Goal: Task Accomplishment & Management: Use online tool/utility

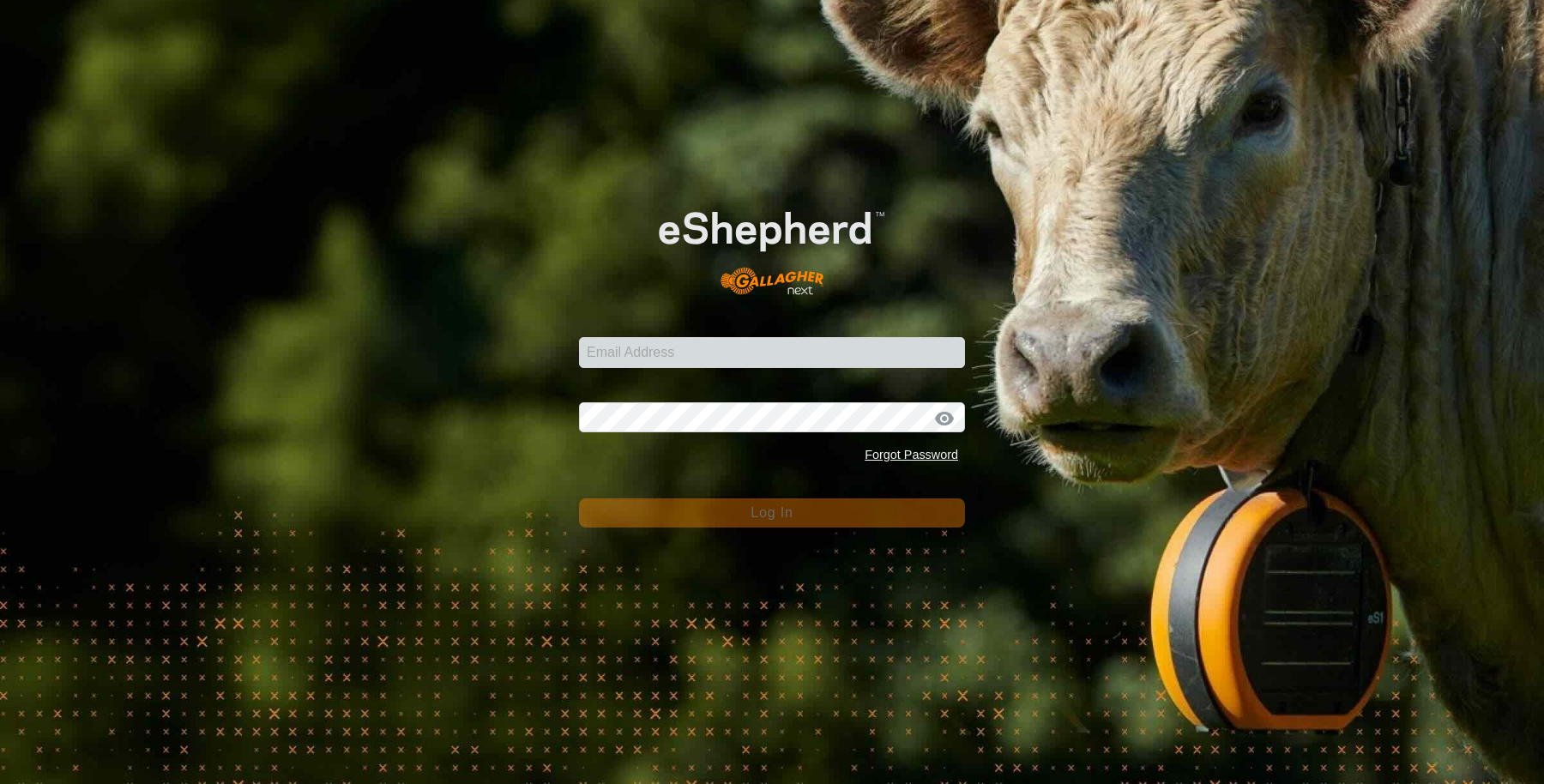
click at [744, 335] on div "Email Address" at bounding box center [772, 342] width 386 height 52
click at [747, 384] on div "Password Forgot Password" at bounding box center [772, 425] width 386 height 90
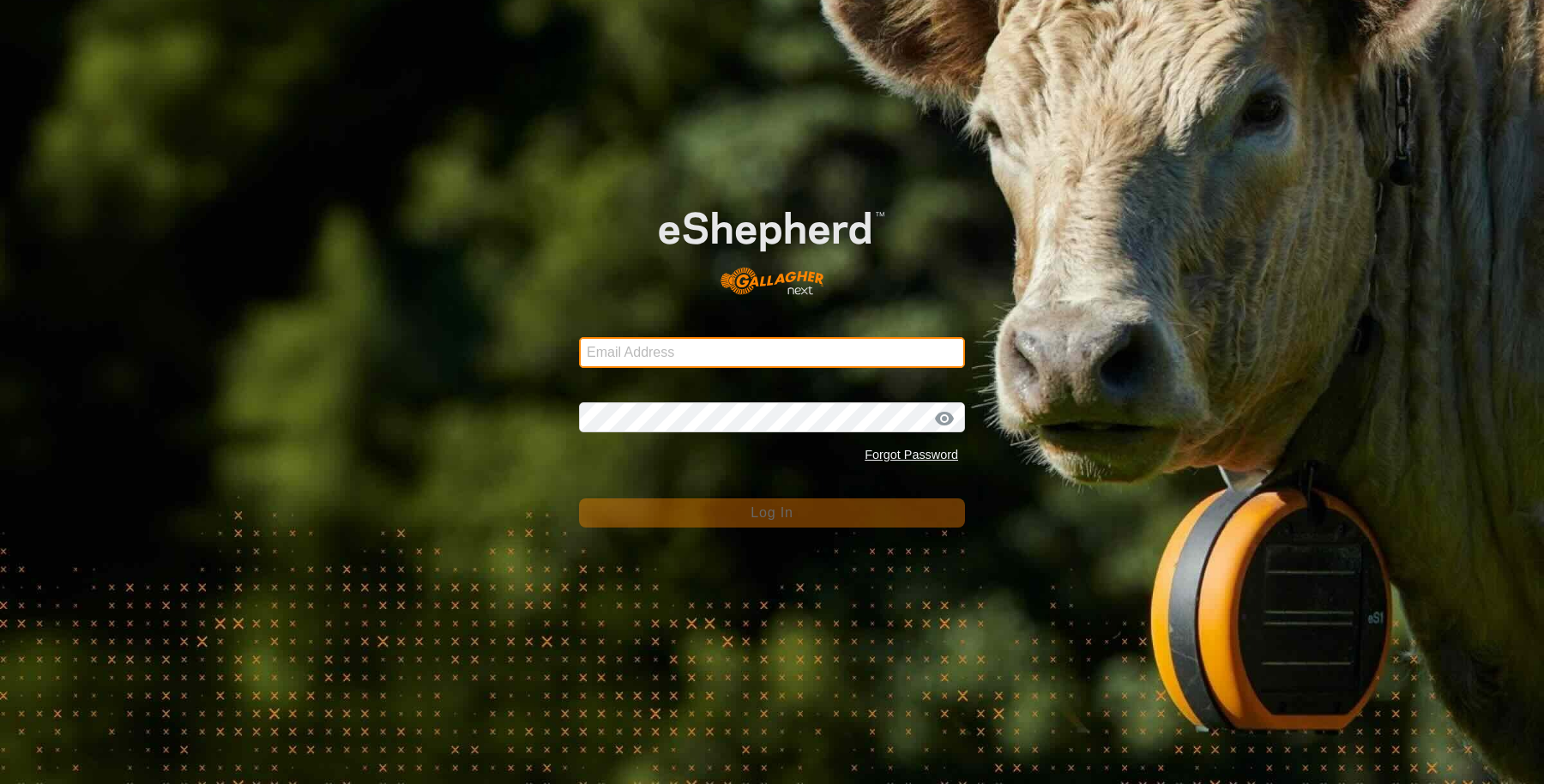
click at [743, 366] on input "Email Address" at bounding box center [772, 352] width 386 height 31
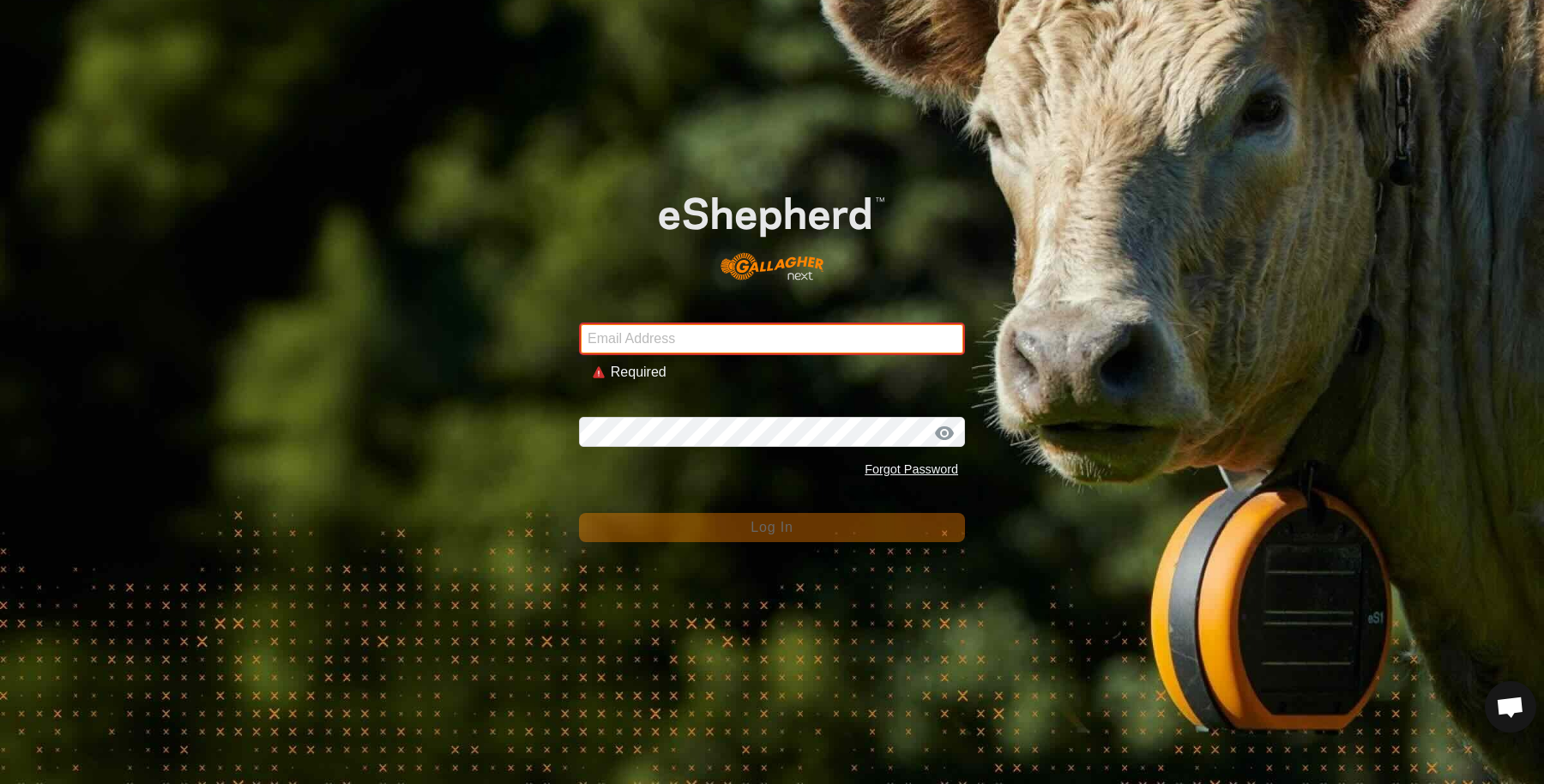
type input "[EMAIL_ADDRESS][DOMAIN_NAME]"
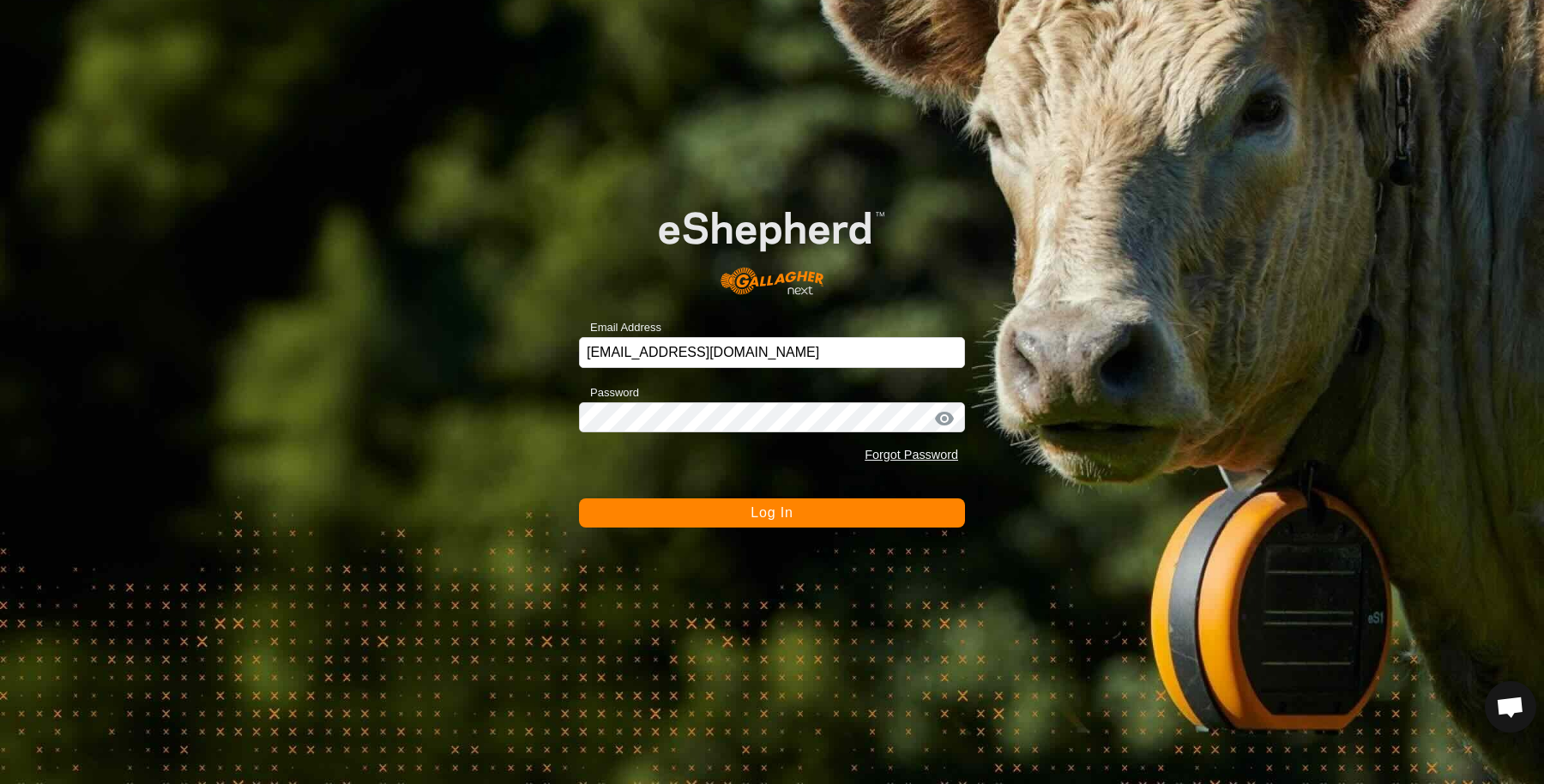
click at [655, 495] on form "Email Address [EMAIL_ADDRESS][DOMAIN_NAME] Password Forgot Password Log In" at bounding box center [772, 354] width 386 height 349
click at [660, 519] on button "Log In" at bounding box center [772, 512] width 386 height 29
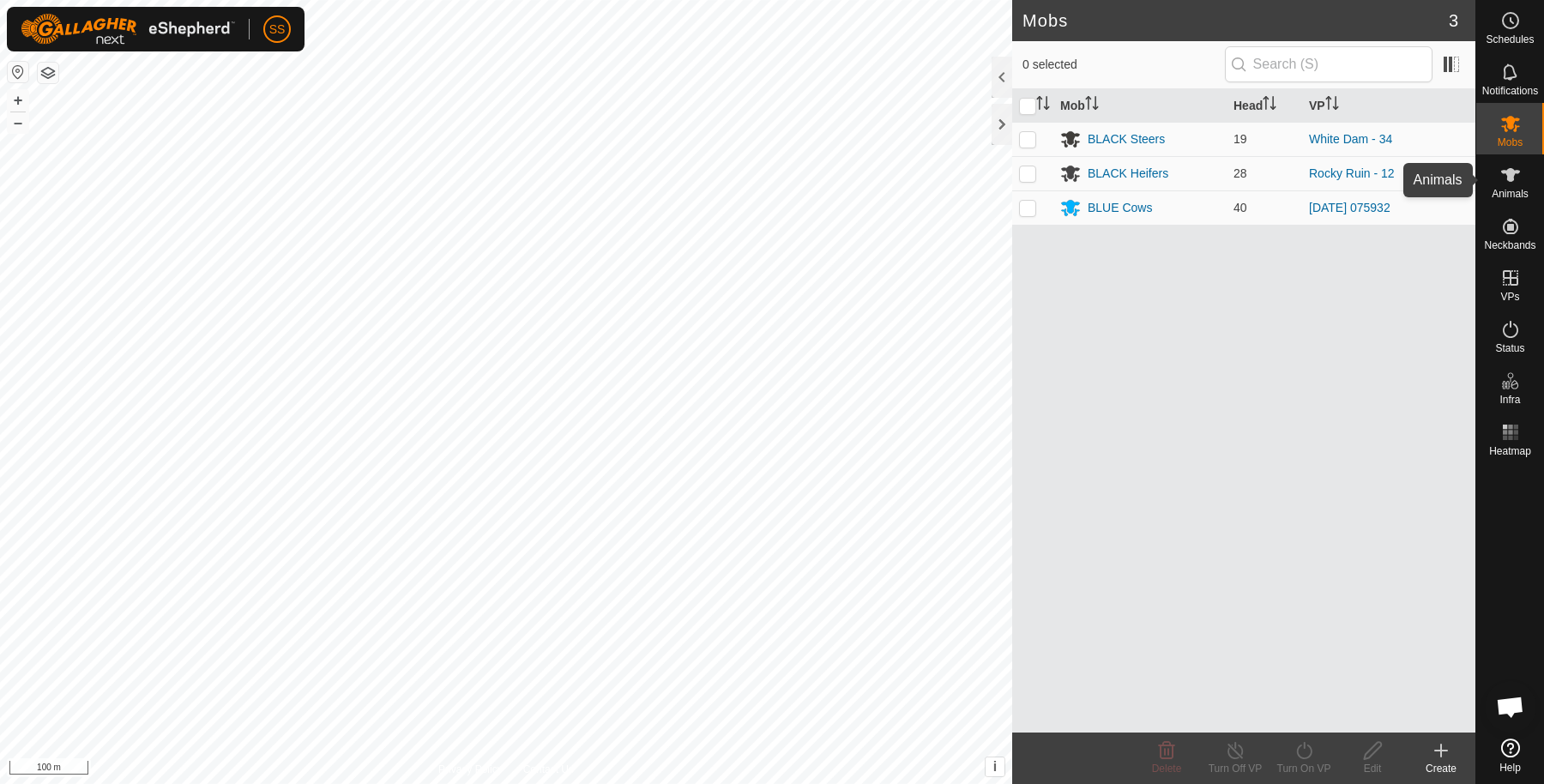
click at [1513, 188] on span "Animals" at bounding box center [1510, 193] width 37 height 10
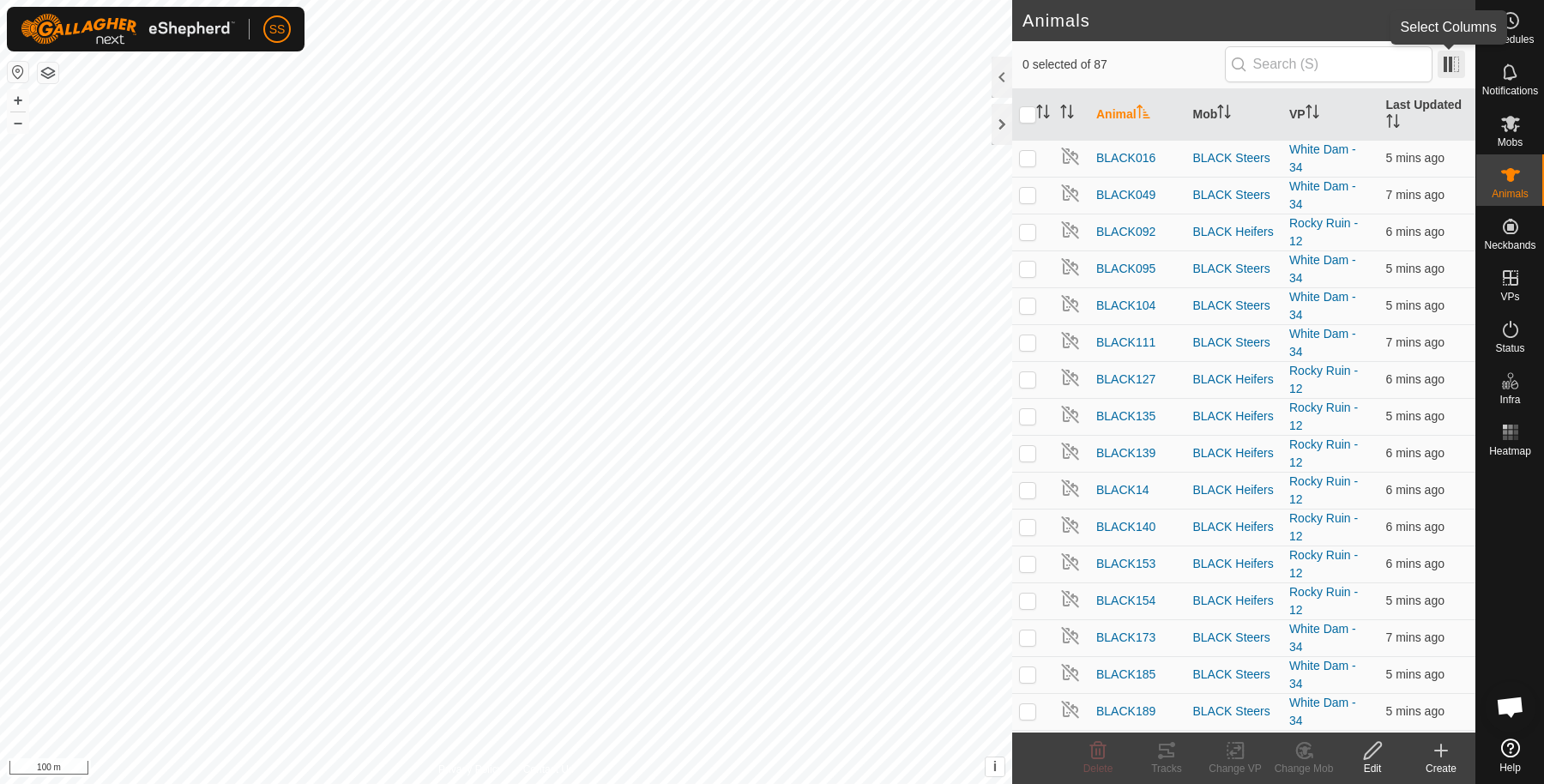
click at [1450, 69] on span at bounding box center [1451, 64] width 27 height 27
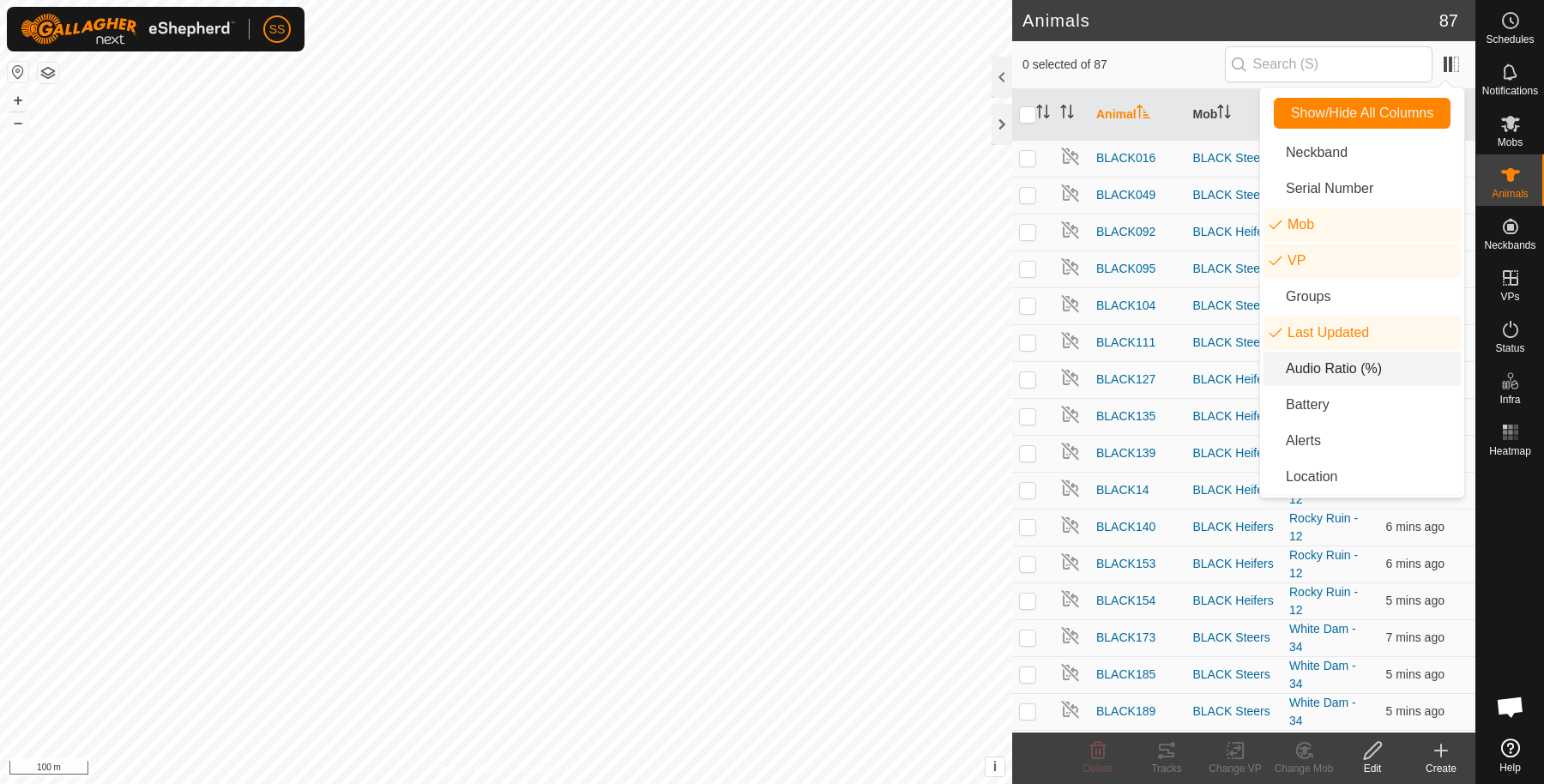
click at [1335, 370] on li "Audio Ratio (%)" at bounding box center [1362, 368] width 197 height 34
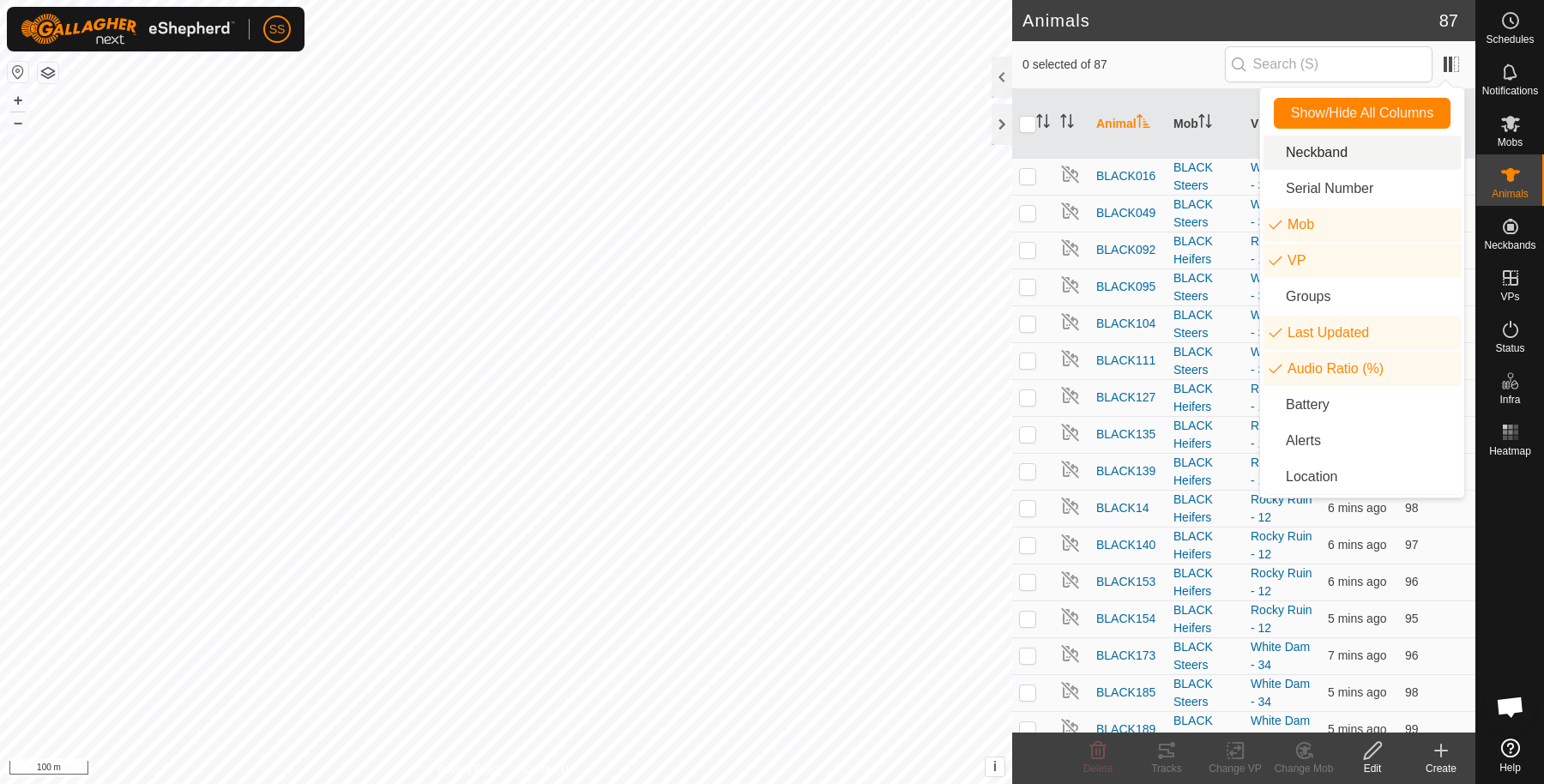
click at [1127, 68] on span "0 selected of 87" at bounding box center [1124, 65] width 203 height 18
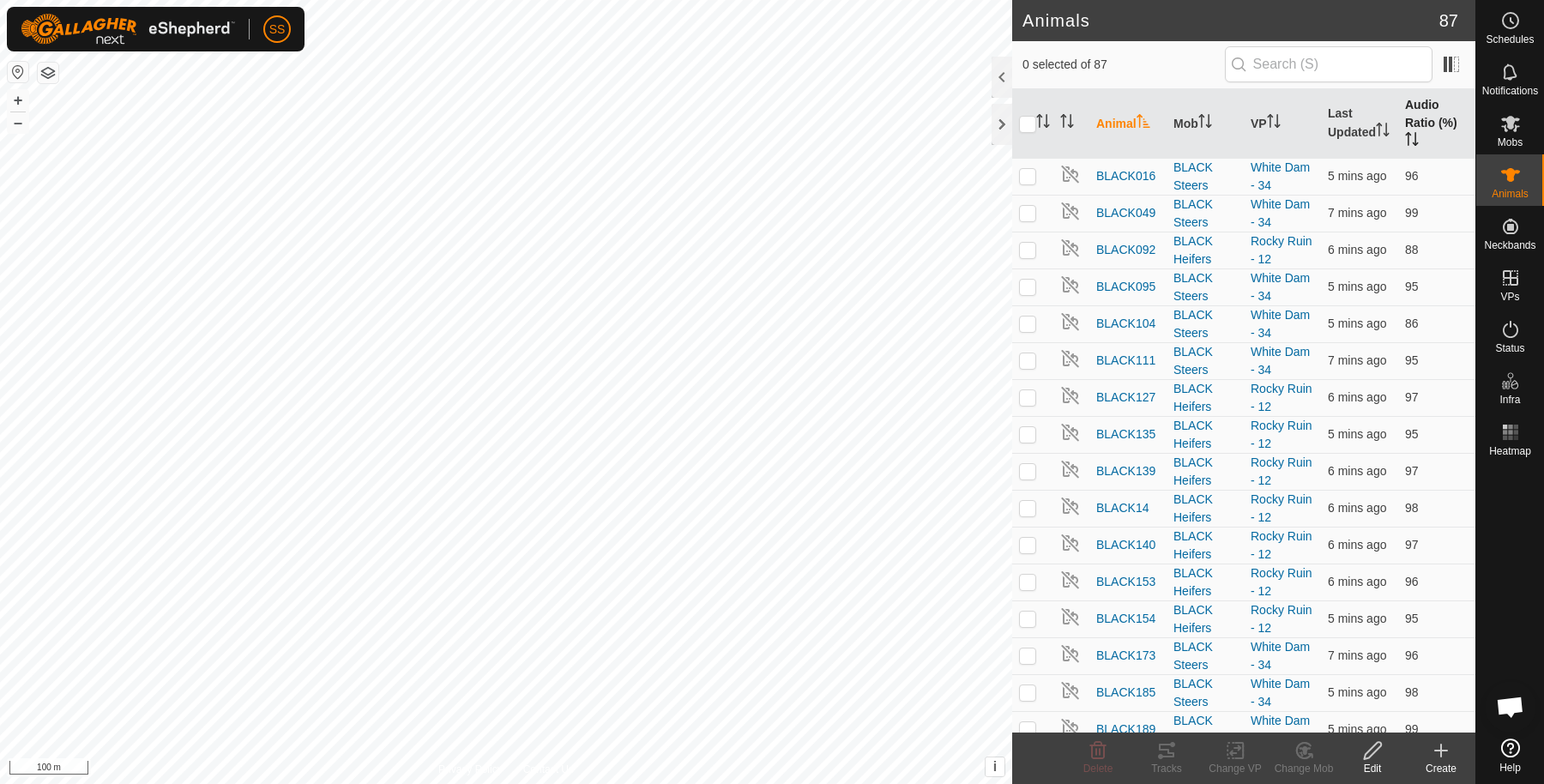
click at [1420, 125] on th "Audio Ratio (%)" at bounding box center [1436, 124] width 77 height 70
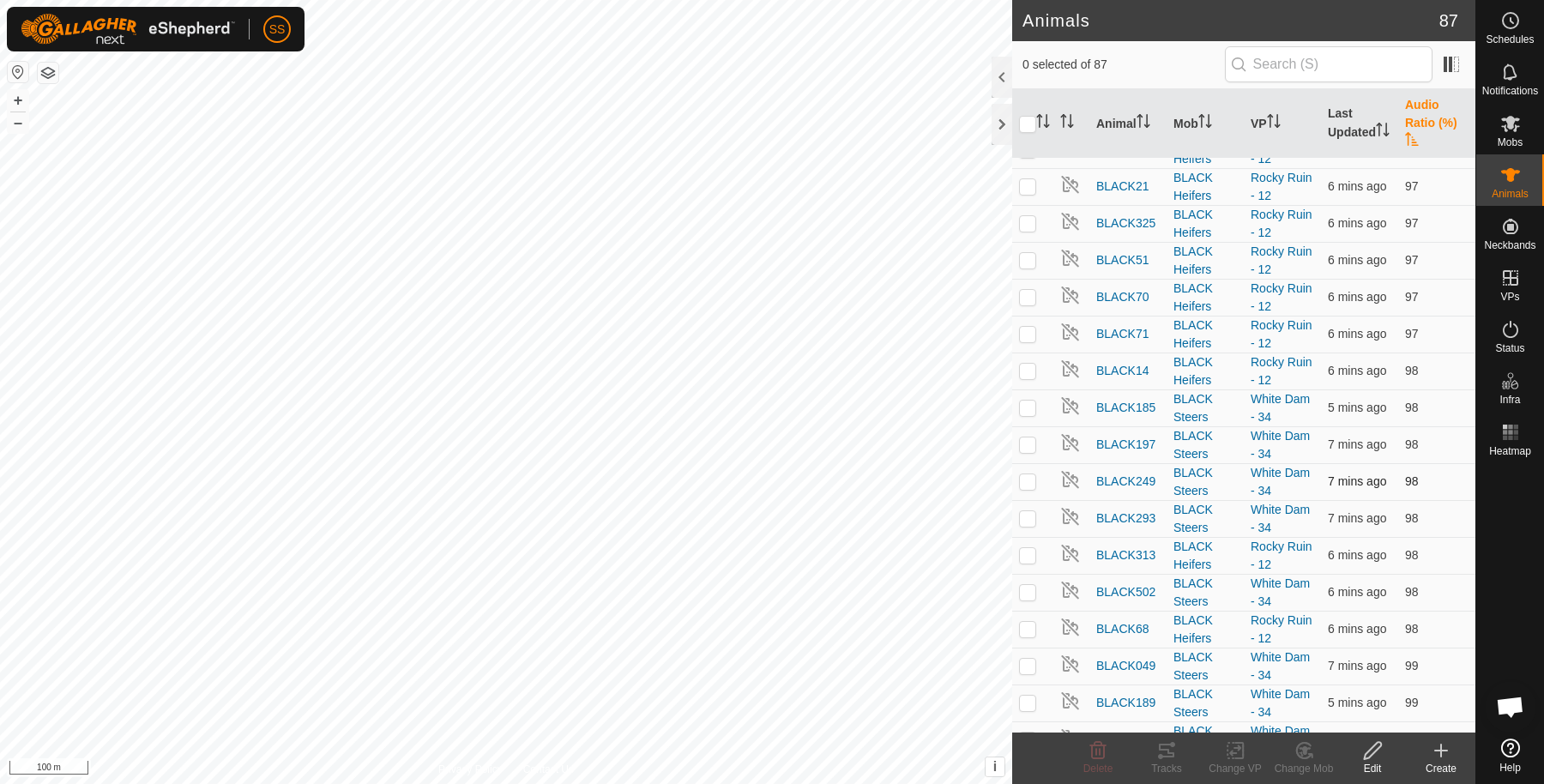
scroll to position [2605, 0]
click at [1023, 735] on p-checkbox at bounding box center [1027, 741] width 17 height 14
click at [1177, 755] on tracks-svg-icon at bounding box center [1166, 750] width 69 height 21
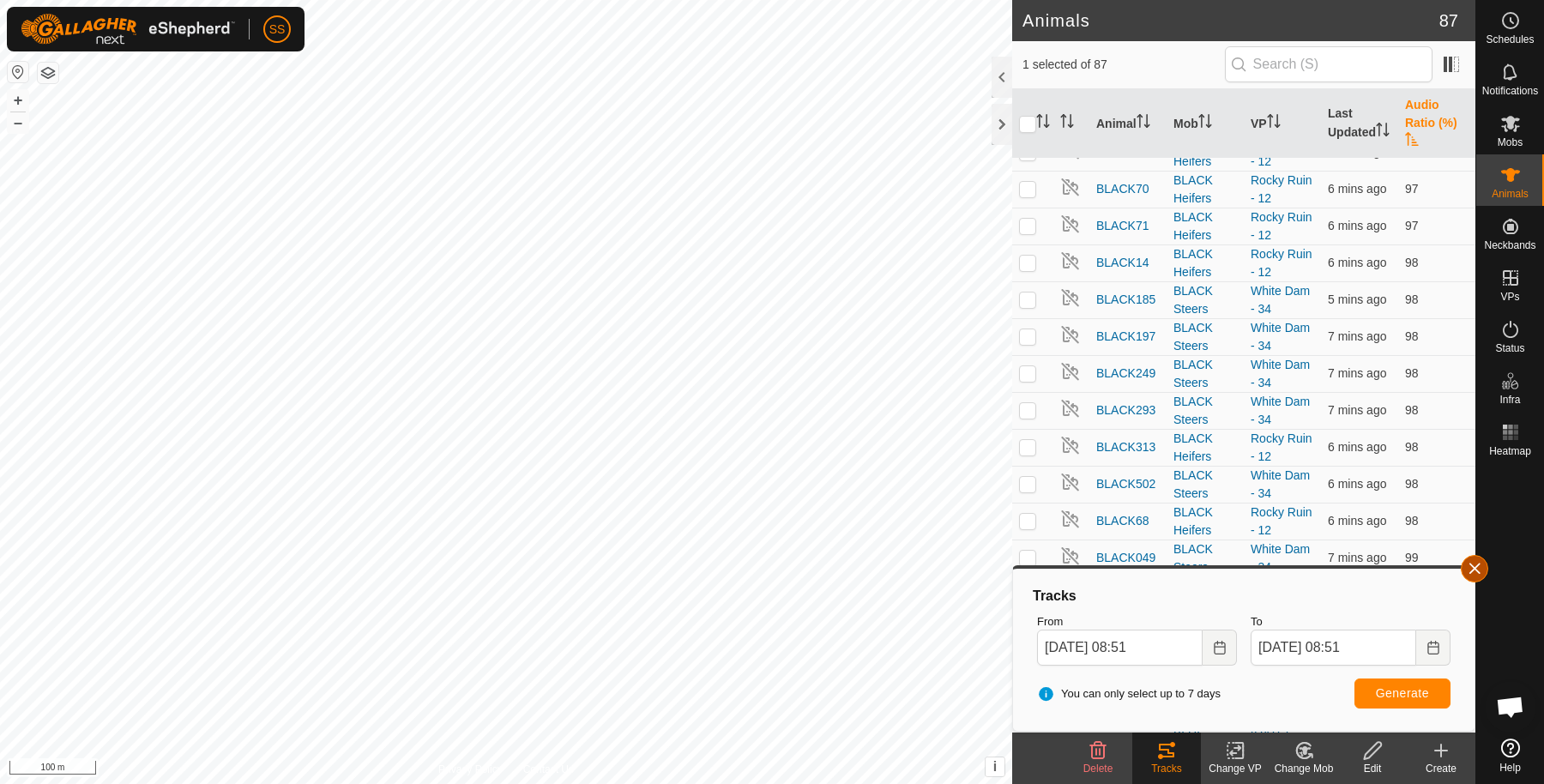
click at [1475, 562] on button "button" at bounding box center [1474, 569] width 27 height 27
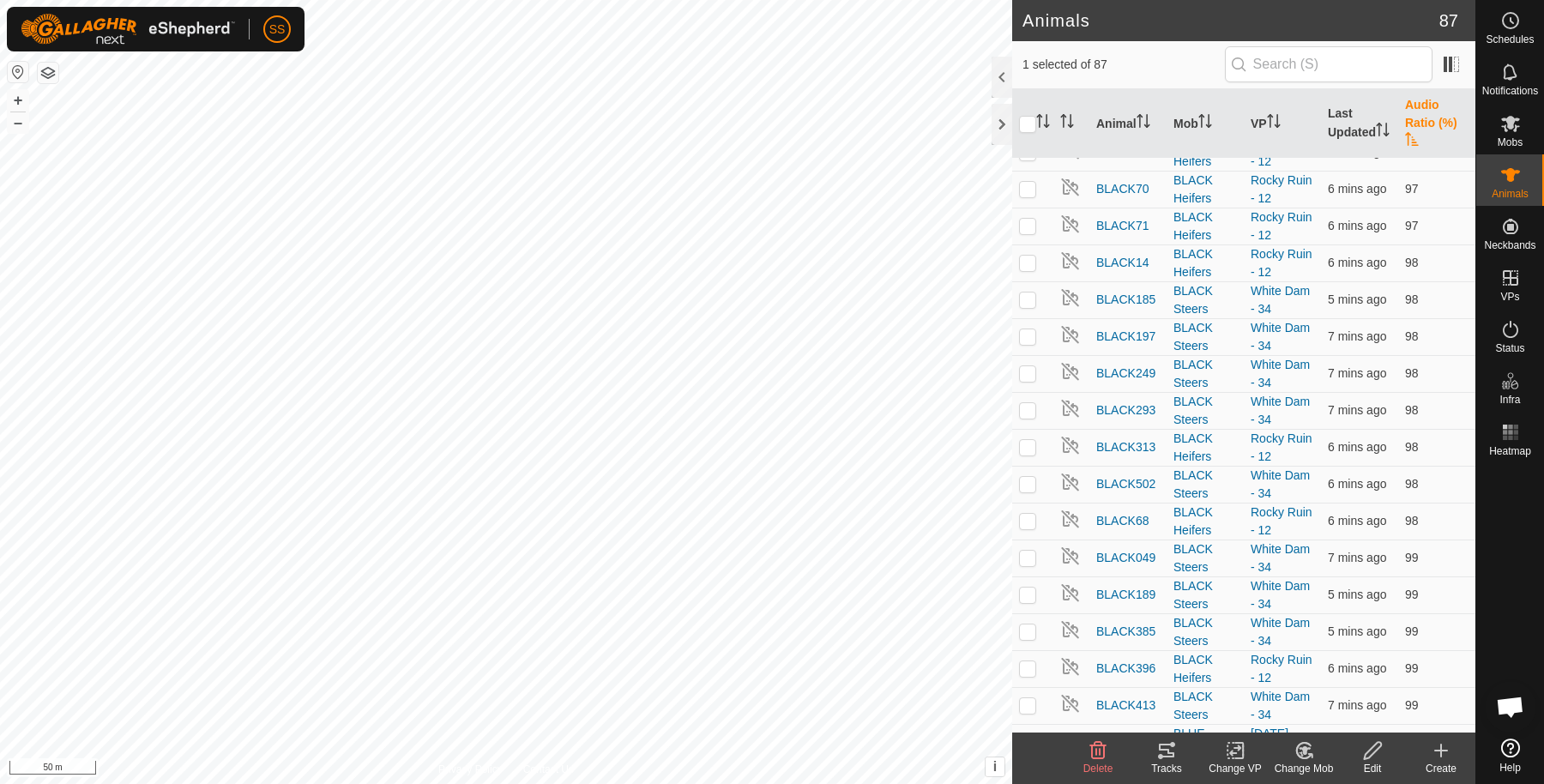
click at [1025, 735] on p-checkbox at bounding box center [1027, 741] width 17 height 14
click at [1030, 735] on p-checkbox at bounding box center [1027, 741] width 17 height 14
checkbox input "true"
click at [1159, 747] on icon at bounding box center [1166, 750] width 21 height 21
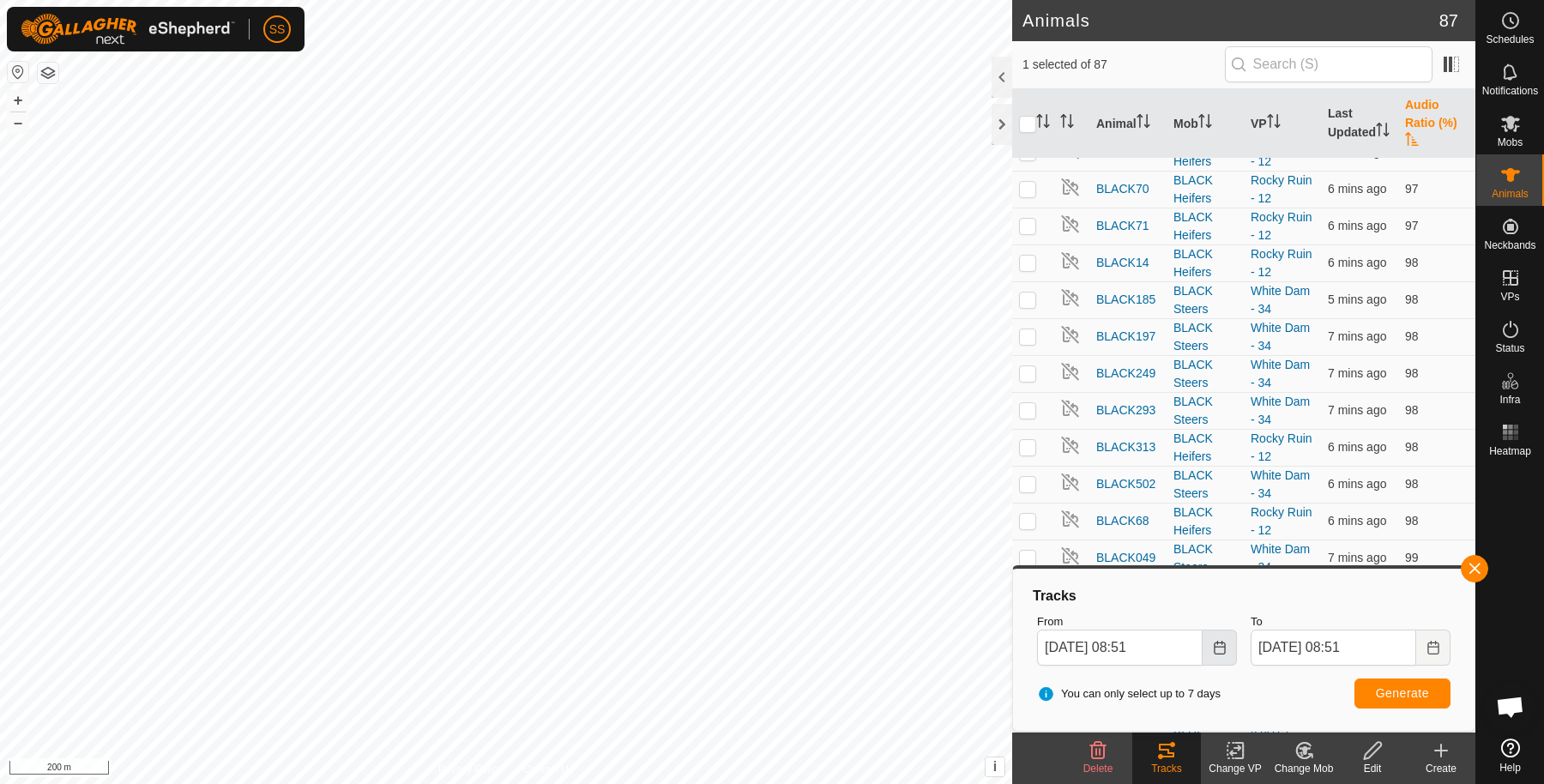
click at [1216, 645] on icon "Choose Date" at bounding box center [1219, 647] width 11 height 14
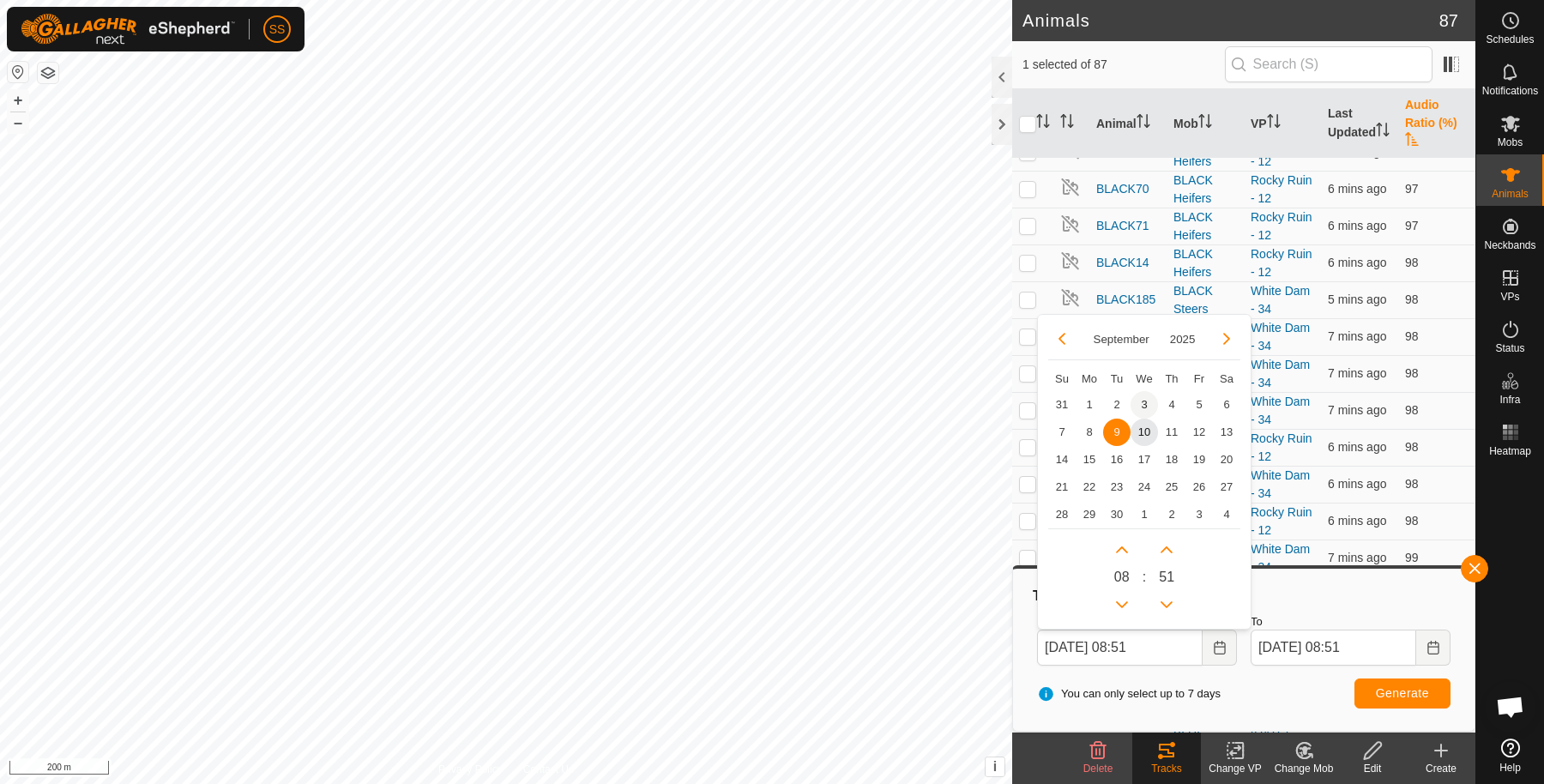
click at [1144, 409] on span "3" at bounding box center [1144, 405] width 27 height 27
type input "[DATE] 08:51"
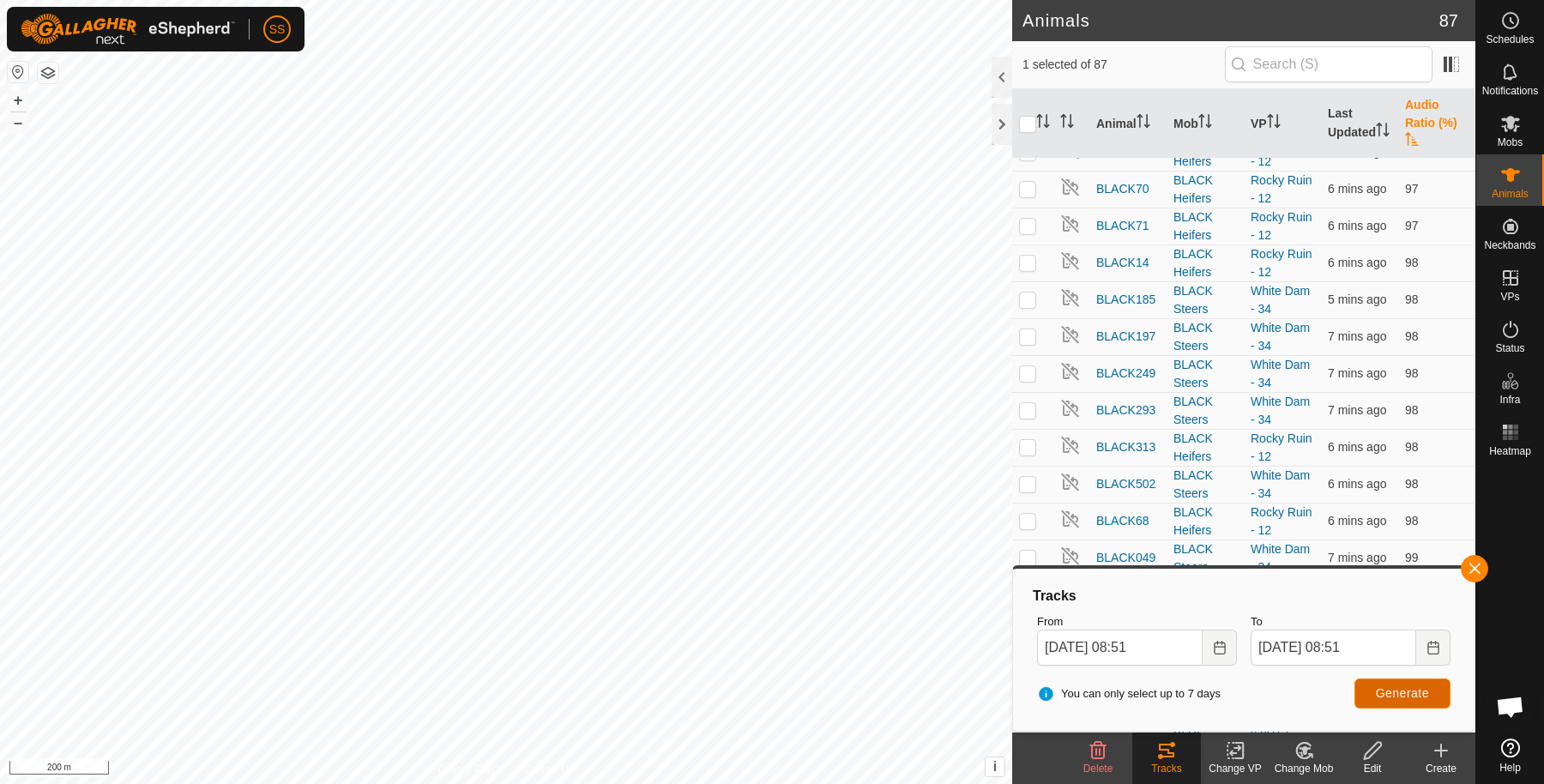
click at [1381, 690] on span "Generate" at bounding box center [1402, 693] width 53 height 14
click at [1465, 574] on button "button" at bounding box center [1474, 569] width 27 height 27
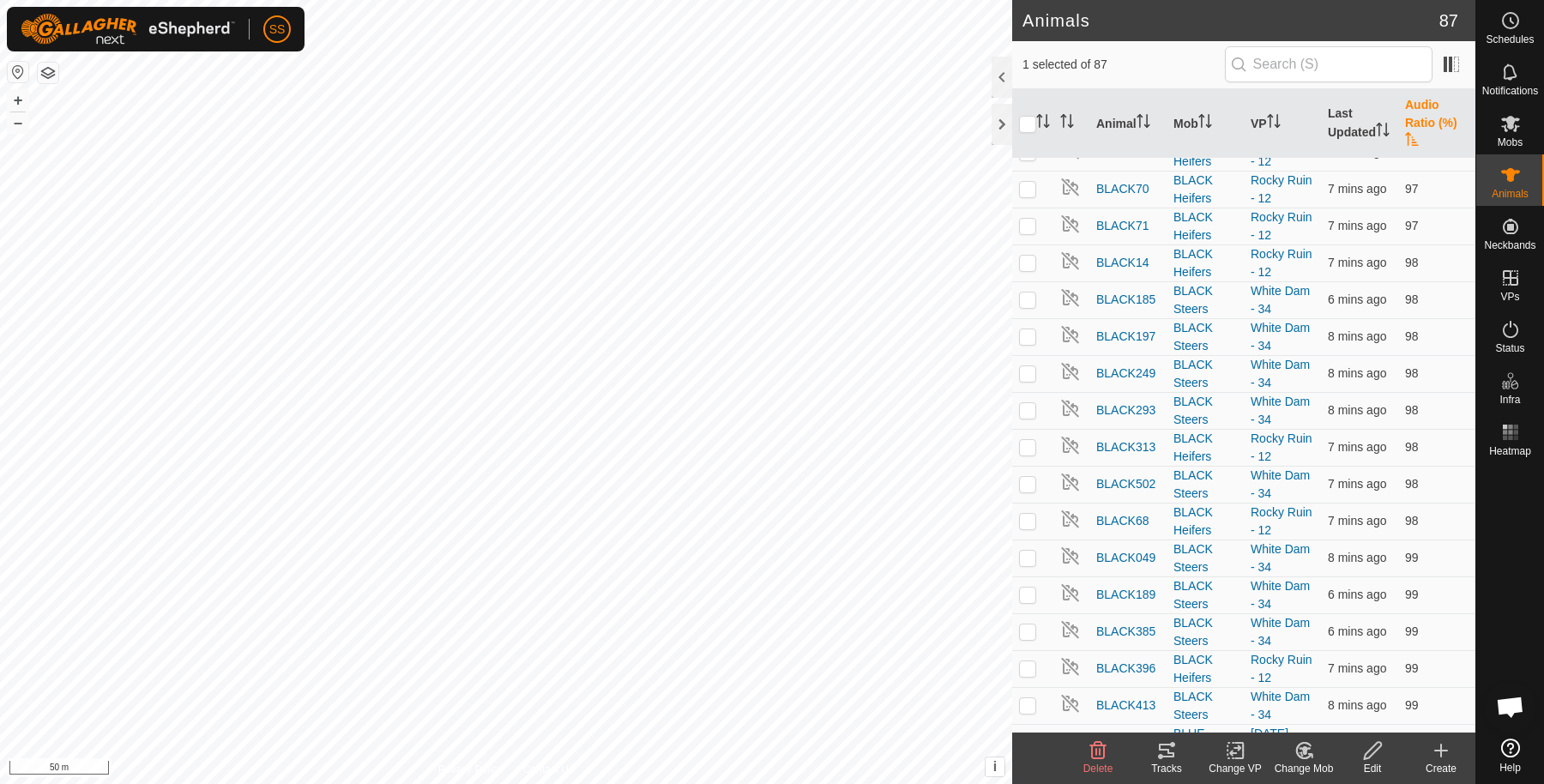
click at [1019, 735] on p-tablecheckbox at bounding box center [1027, 741] width 17 height 14
checkbox input "false"
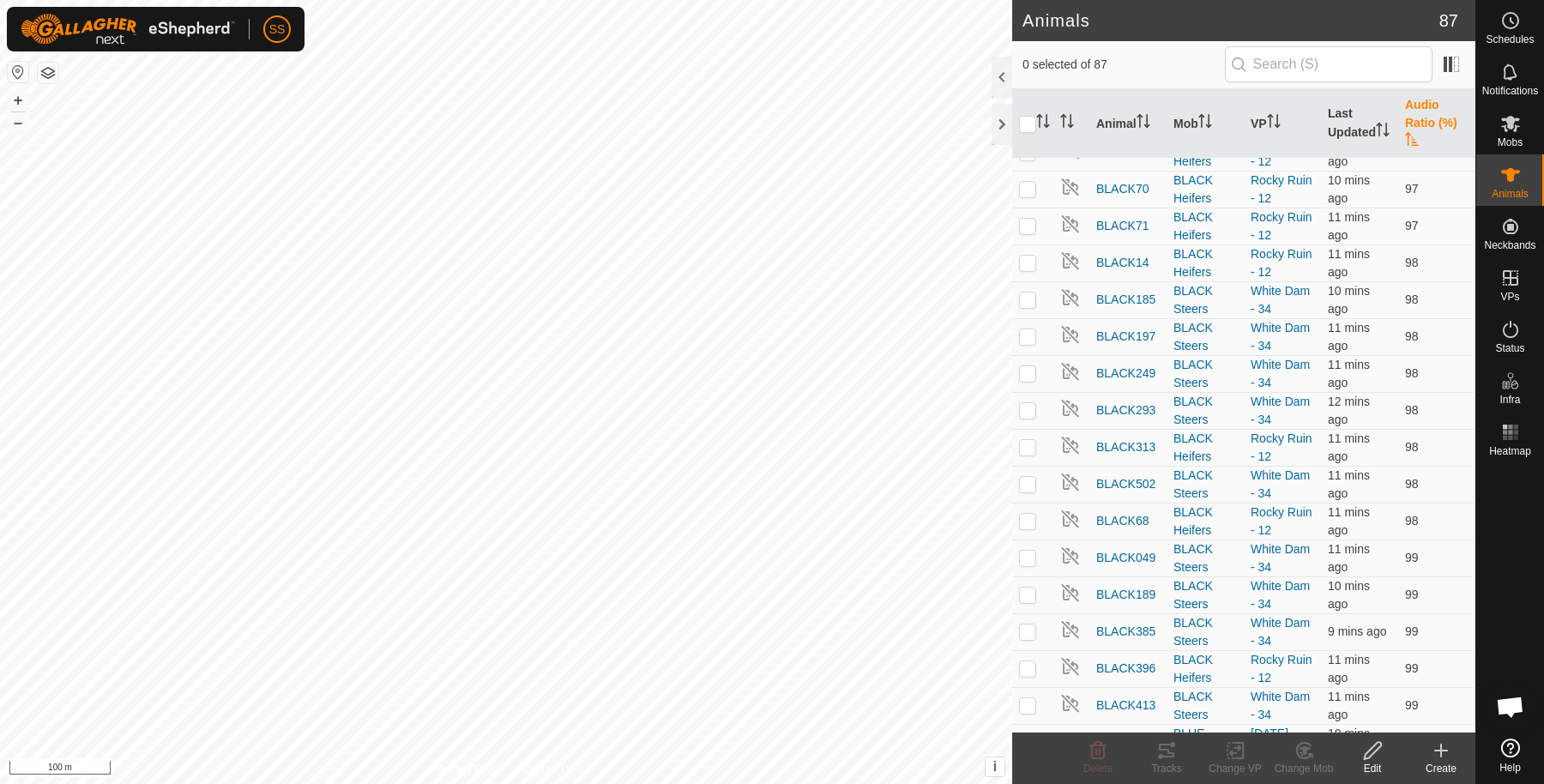
click at [50, 65] on button "button" at bounding box center [48, 72] width 21 height 21
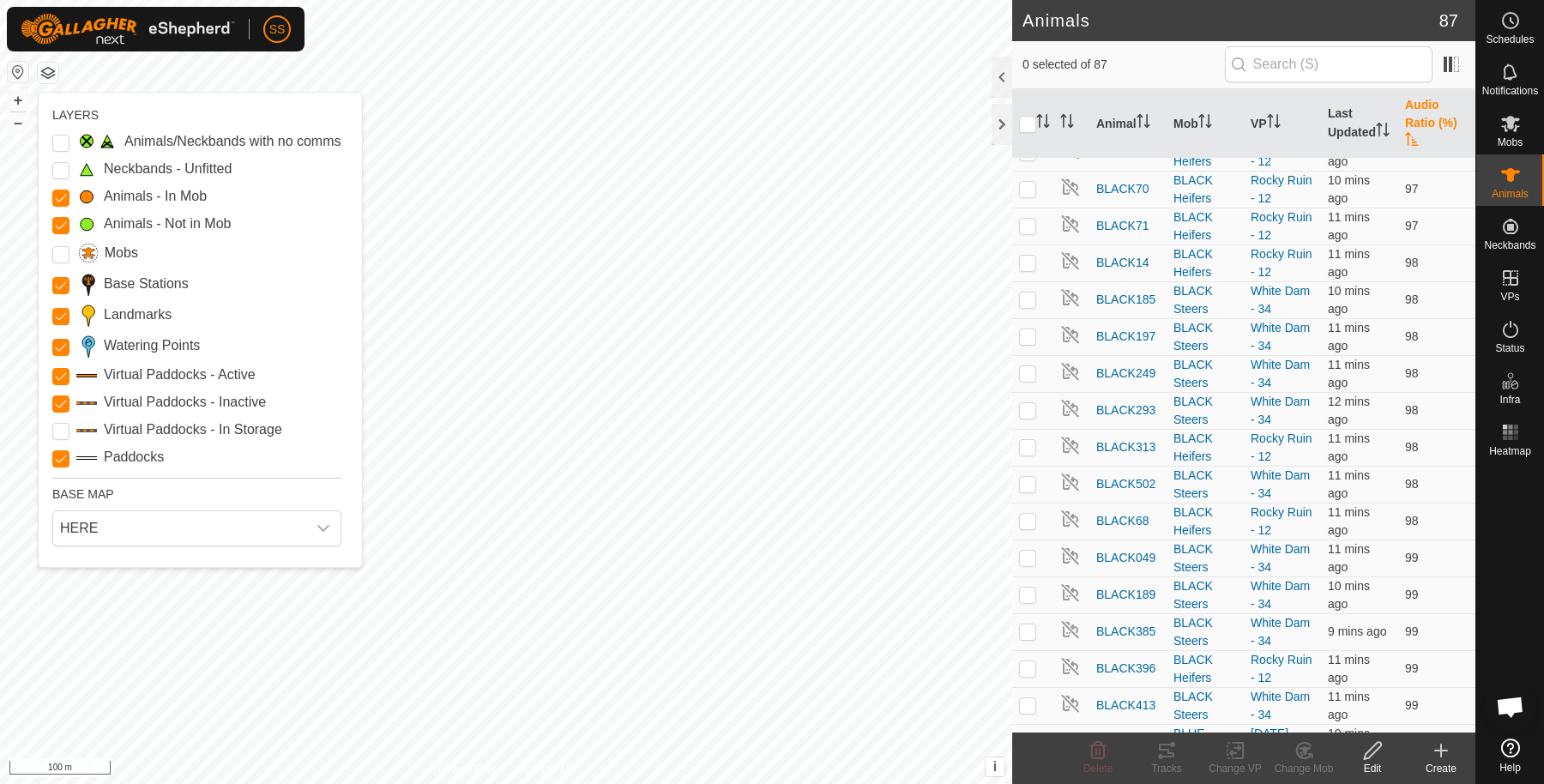
click at [51, 167] on div "LAYERS Animals/Neckbands with no comms Neckbands - Unfitted Animals - In Mob An…" at bounding box center [200, 330] width 323 height 474
click at [65, 172] on Unfitted "Neckbands - Unfitted" at bounding box center [61, 170] width 17 height 17
click at [62, 144] on Issue "Animals/Neckbands with no comms" at bounding box center [61, 143] width 17 height 17
click at [1083, 339] on div "Animals 87 0 selected of 87 Animal Mob VP Last Updated Audio Ratio (%) BLUE286 …" at bounding box center [737, 392] width 1475 height 784
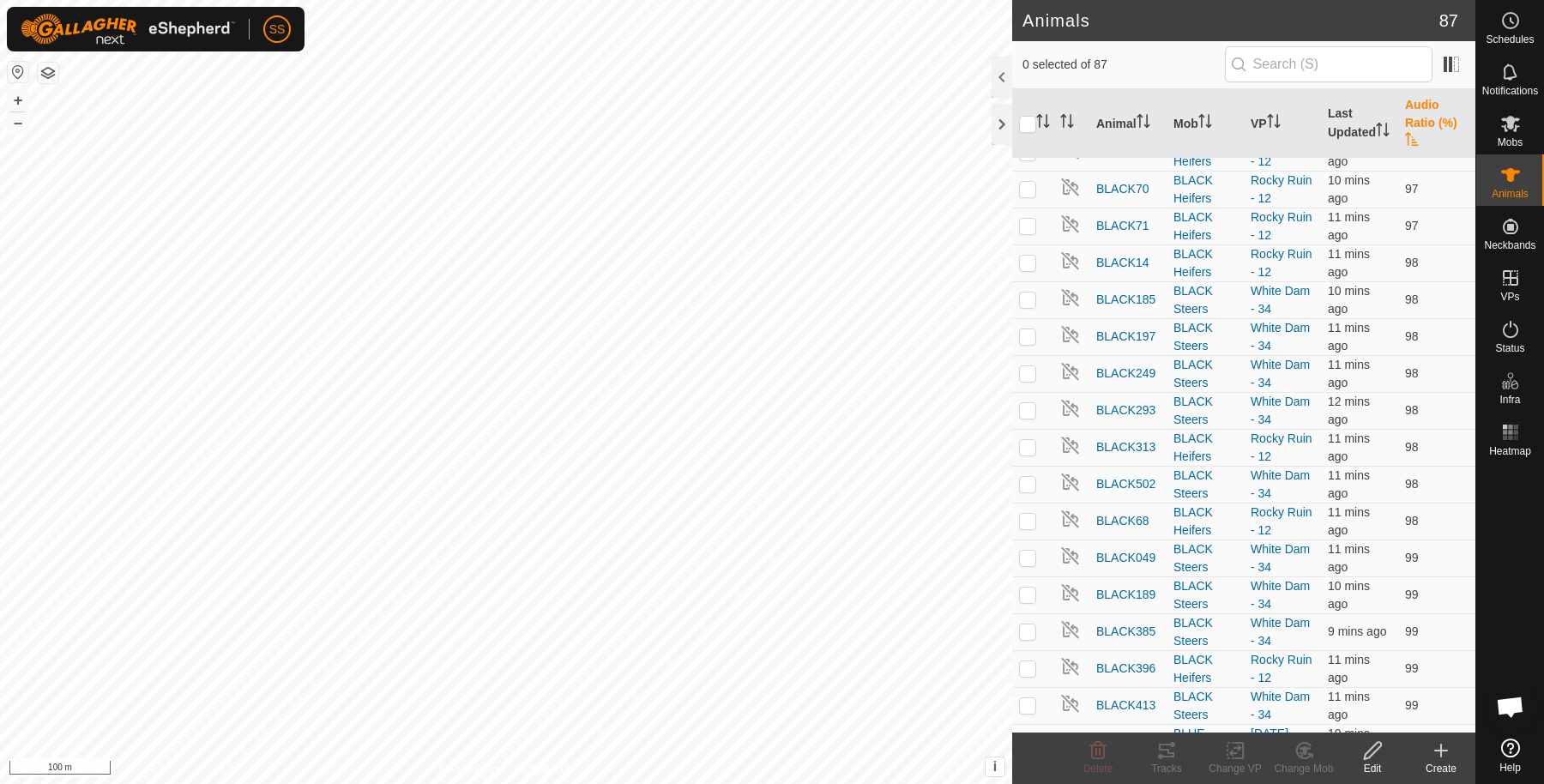
click at [45, 76] on button "button" at bounding box center [48, 72] width 21 height 21
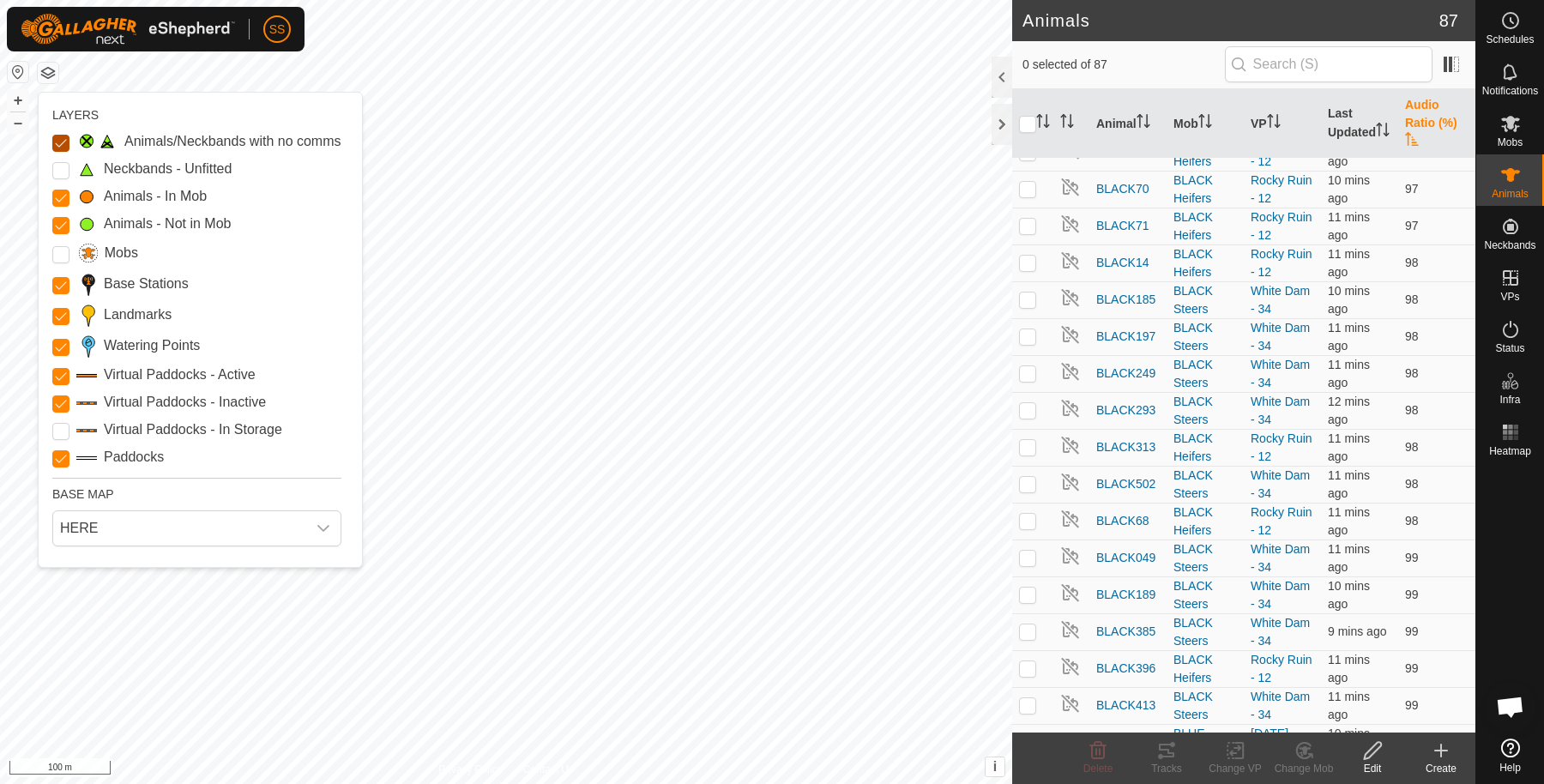
click at [62, 142] on Issue "Animals/Neckbands with no comms" at bounding box center [61, 143] width 17 height 17
